Goal: Find specific page/section

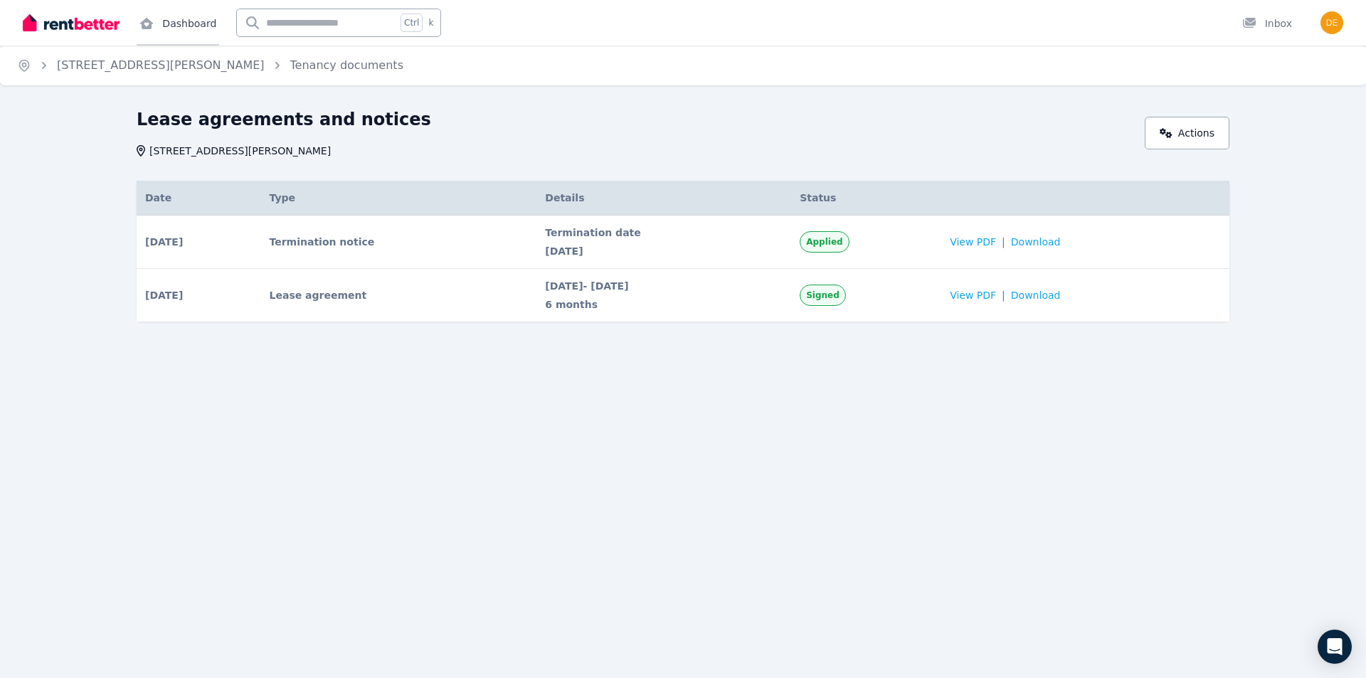
click at [183, 21] on link "Dashboard" at bounding box center [178, 23] width 83 height 46
click at [185, 19] on link "Dashboard" at bounding box center [178, 23] width 83 height 46
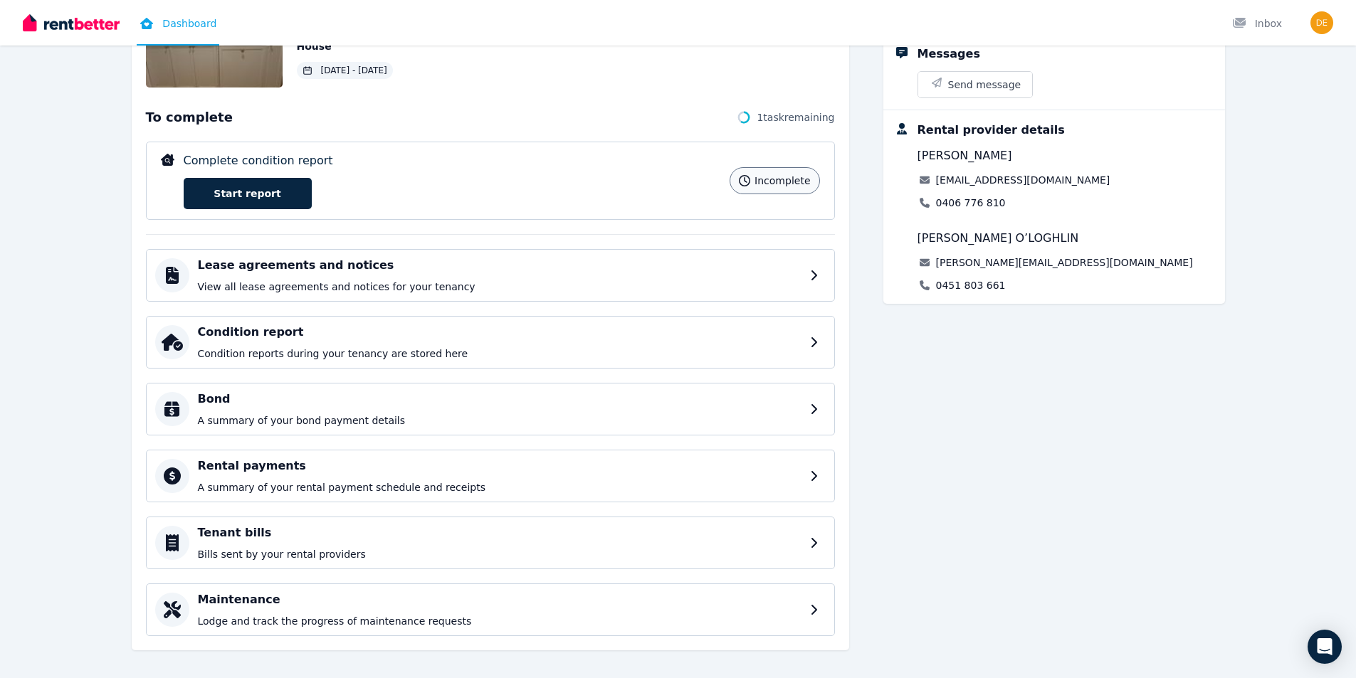
scroll to position [164, 0]
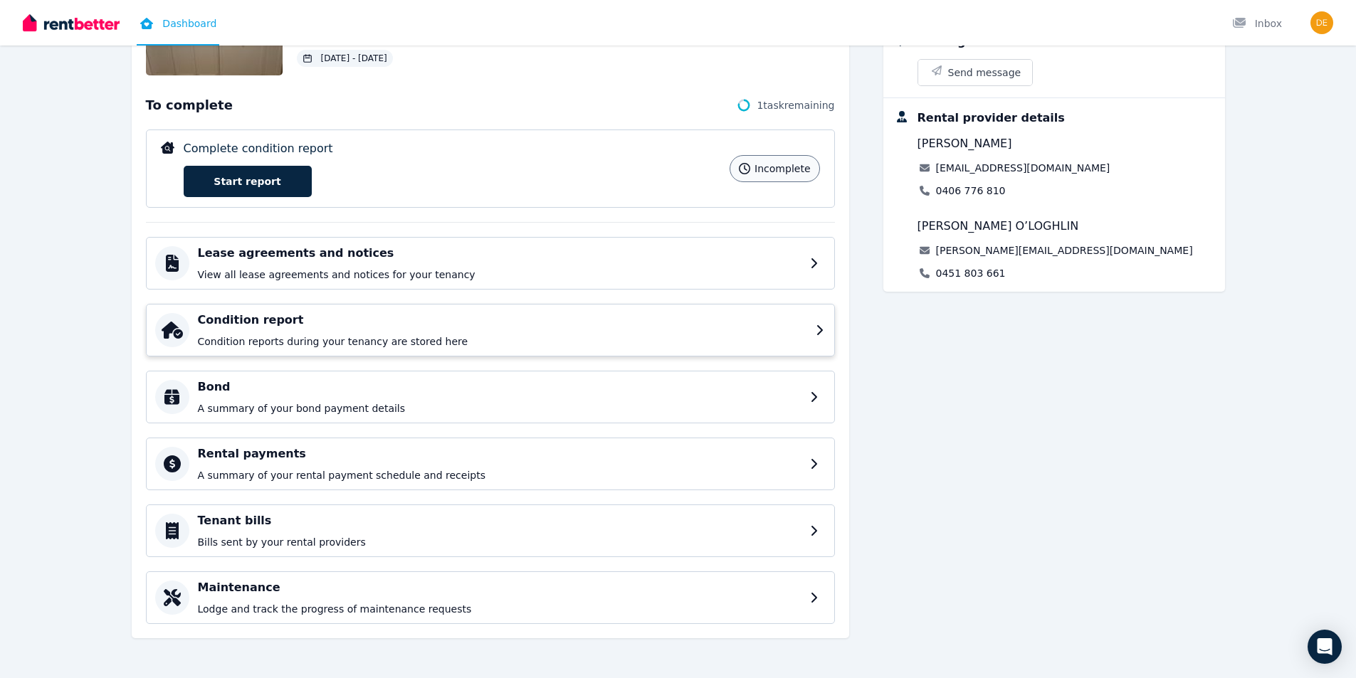
click at [798, 329] on div "Condition report Condition reports during your tenancy are stored here" at bounding box center [502, 330] width 609 height 37
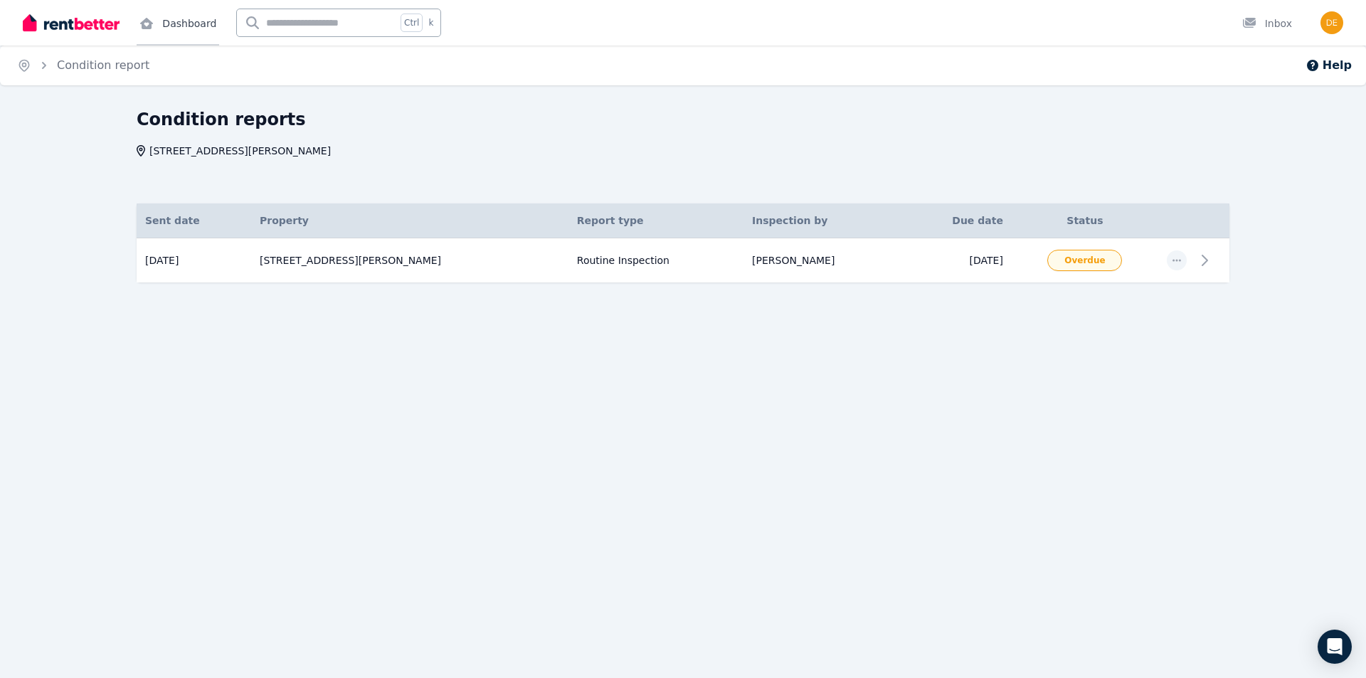
click at [177, 14] on link "Dashboard" at bounding box center [178, 23] width 83 height 46
